Goal: Task Accomplishment & Management: Manage account settings

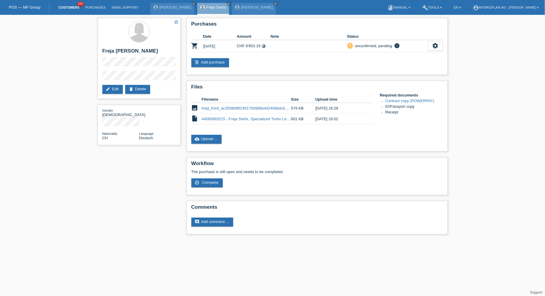
click at [73, 7] on link "Customers" at bounding box center [69, 8] width 27 height 4
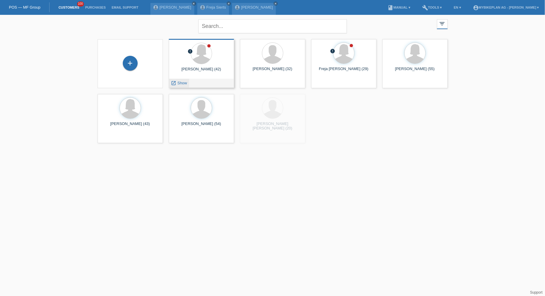
click at [179, 83] on span "Show" at bounding box center [182, 83] width 10 height 4
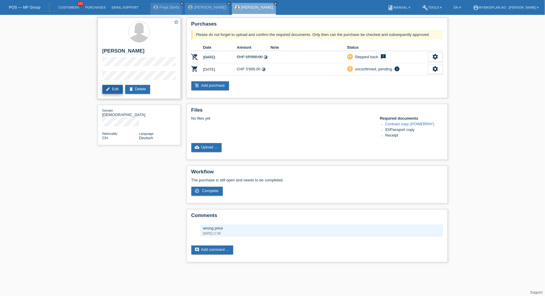
click at [115, 90] on link "edit Edit" at bounding box center [112, 89] width 20 height 9
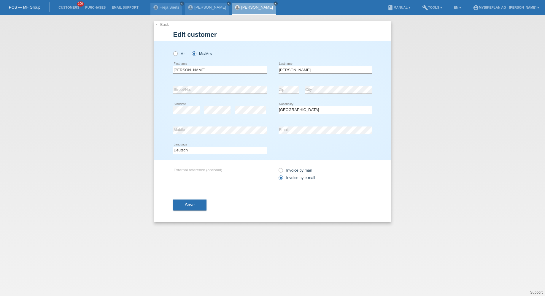
select select "CH"
click at [306, 69] on input "Siegrist" at bounding box center [325, 69] width 93 height 7
type input "Siegrist-Venturi"
click at [187, 207] on button "Save" at bounding box center [190, 204] width 34 height 11
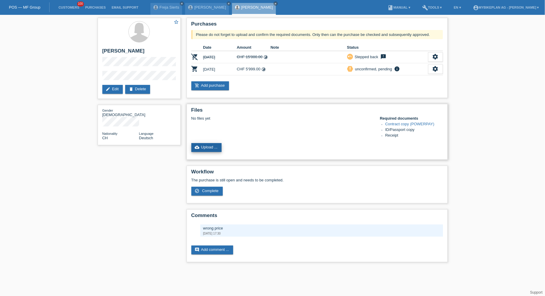
click at [211, 152] on link "cloud_upload Upload ..." at bounding box center [206, 147] width 31 height 9
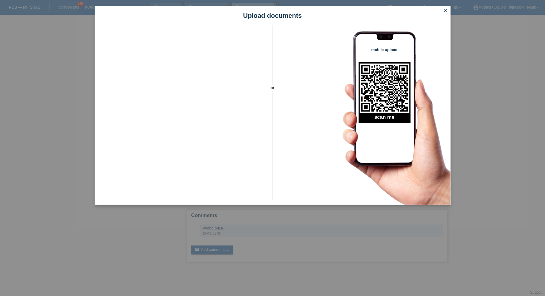
click at [446, 11] on icon "close" at bounding box center [446, 10] width 5 height 5
